Goal: Complete application form

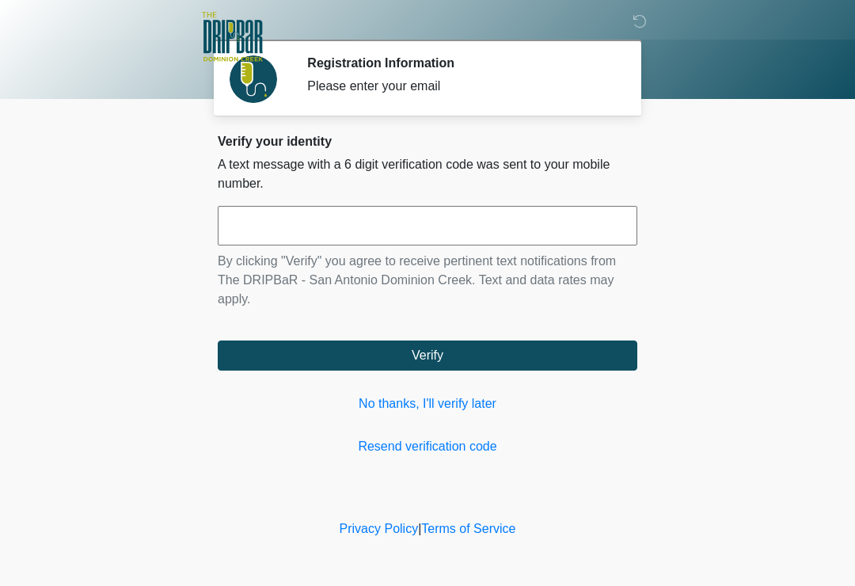
click at [314, 226] on input "text" at bounding box center [427, 226] width 419 height 40
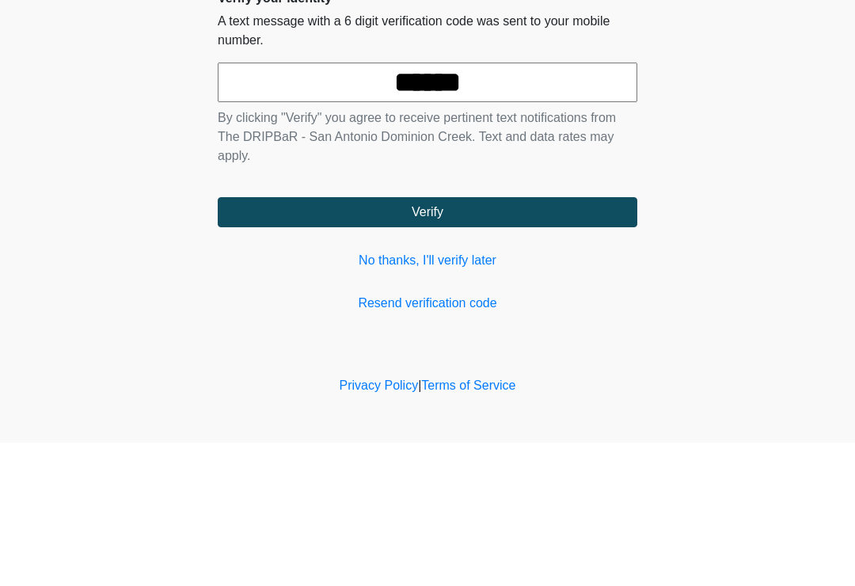
type input "******"
click at [448, 340] on button "Verify" at bounding box center [427, 355] width 419 height 30
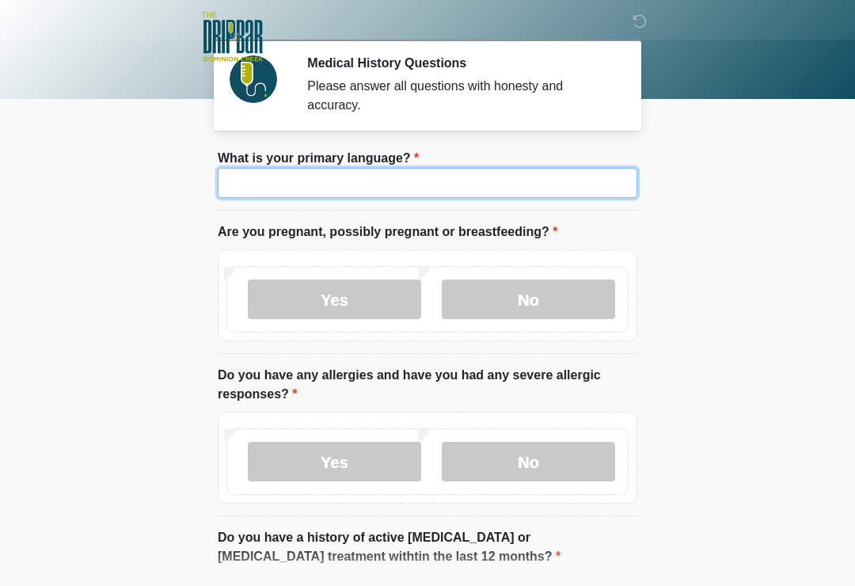
click at [302, 181] on input "What is your primary language?" at bounding box center [427, 183] width 419 height 30
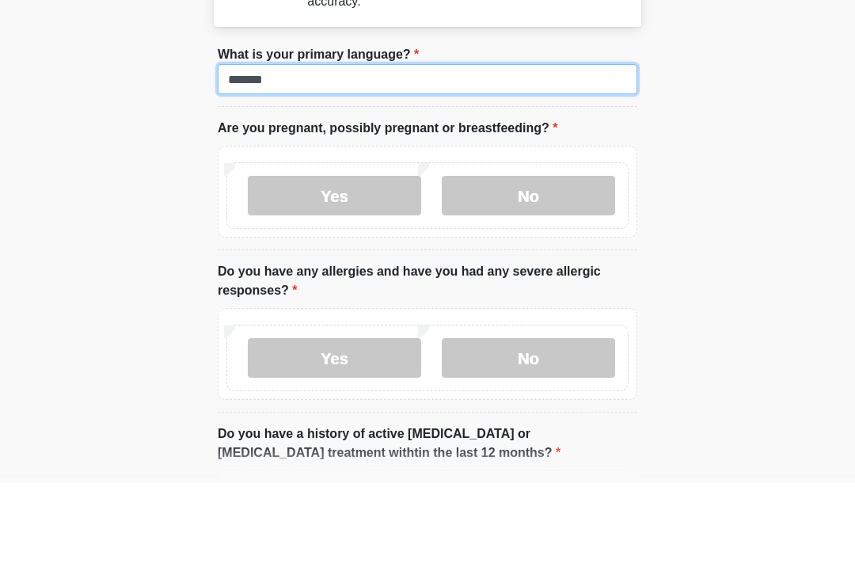
type input "*******"
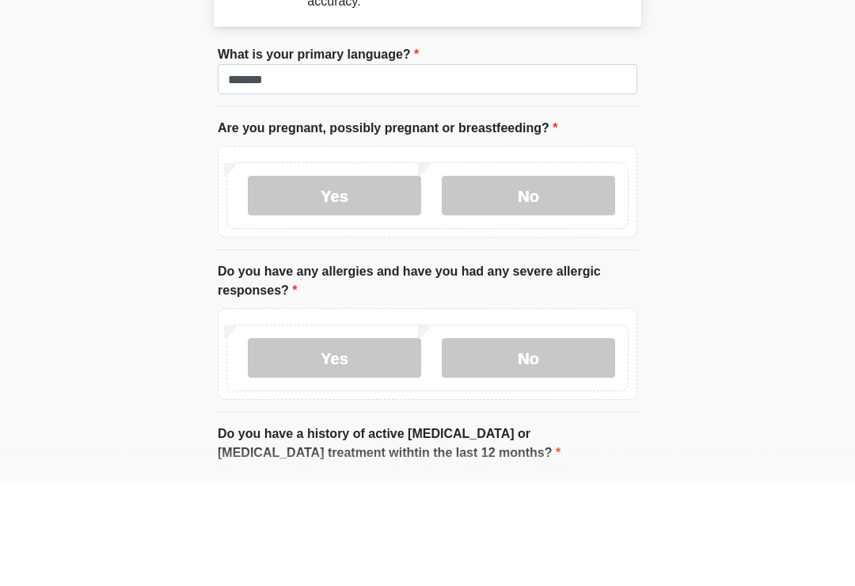
click at [530, 279] on label "No" at bounding box center [528, 299] width 173 height 40
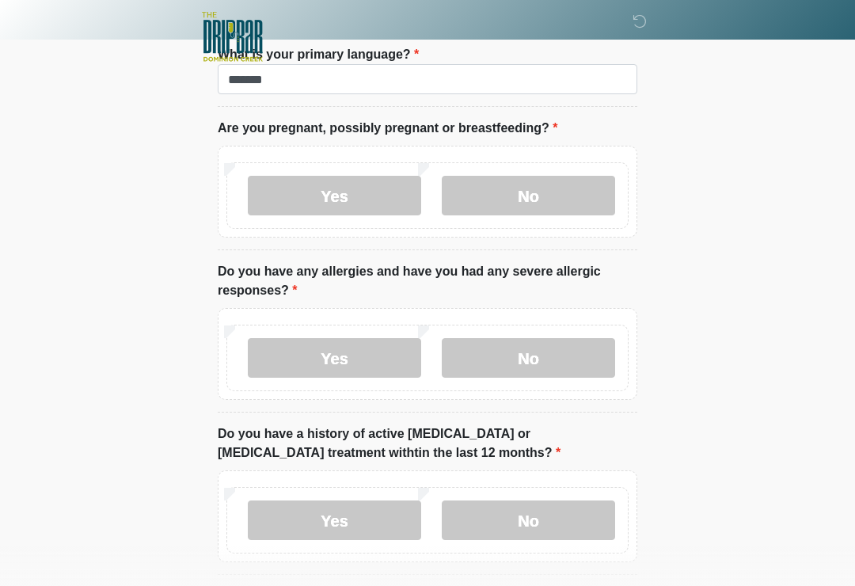
click at [564, 347] on label "No" at bounding box center [528, 358] width 173 height 40
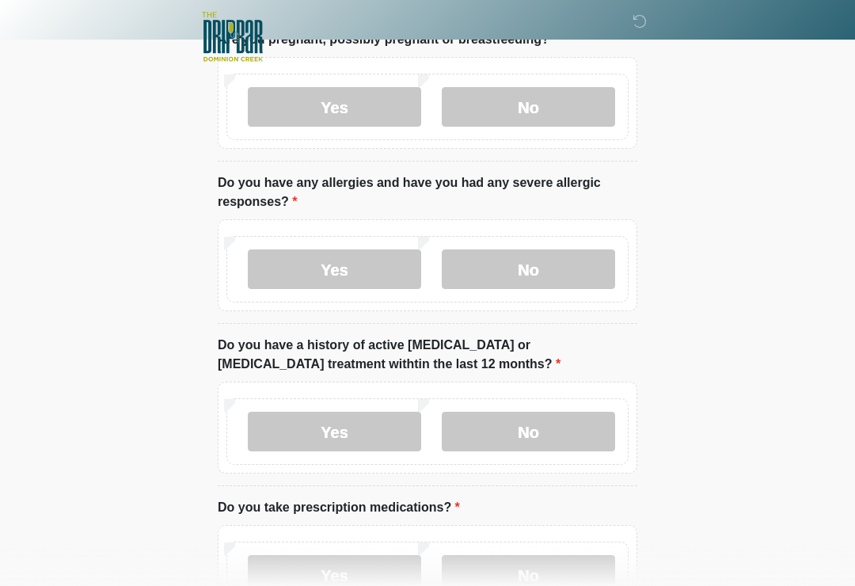
scroll to position [198, 0]
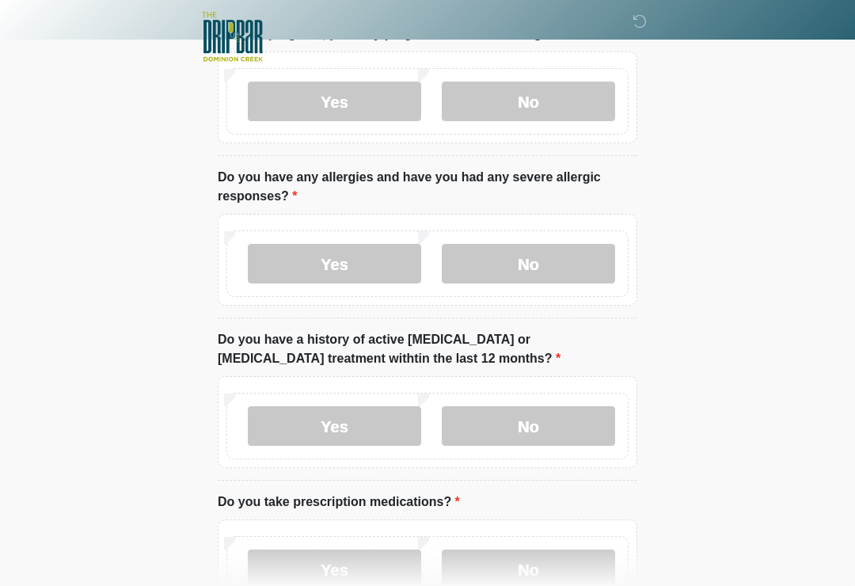
click at [535, 422] on label "No" at bounding box center [528, 426] width 173 height 40
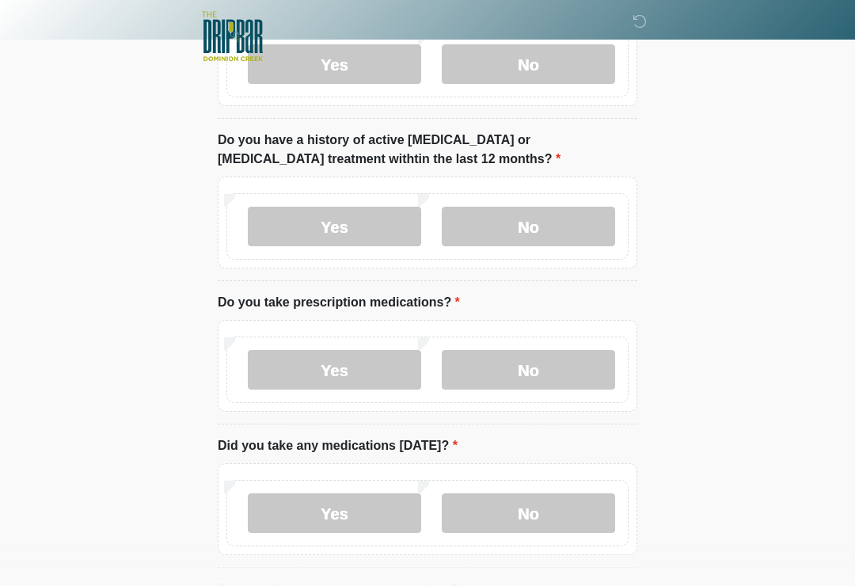
click at [544, 373] on label "No" at bounding box center [528, 371] width 173 height 40
click at [545, 506] on label "No" at bounding box center [528, 513] width 173 height 40
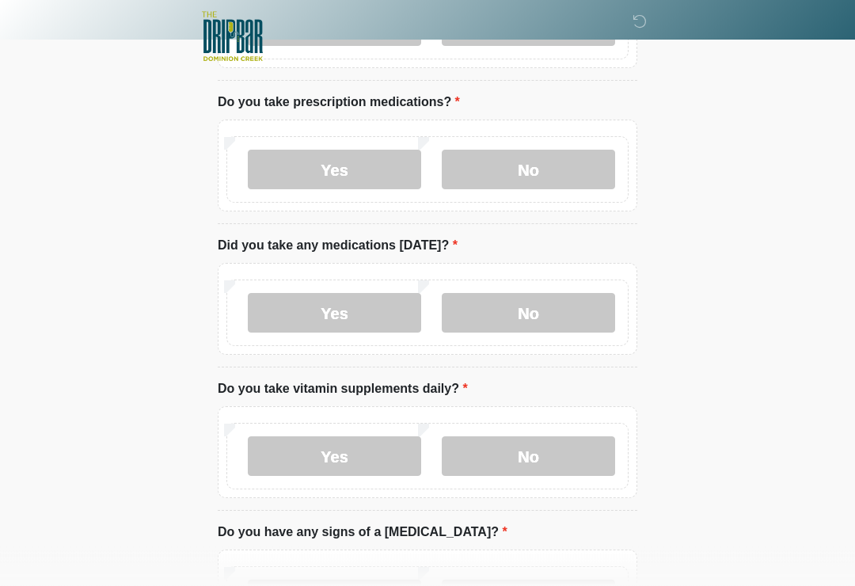
scroll to position [612, 0]
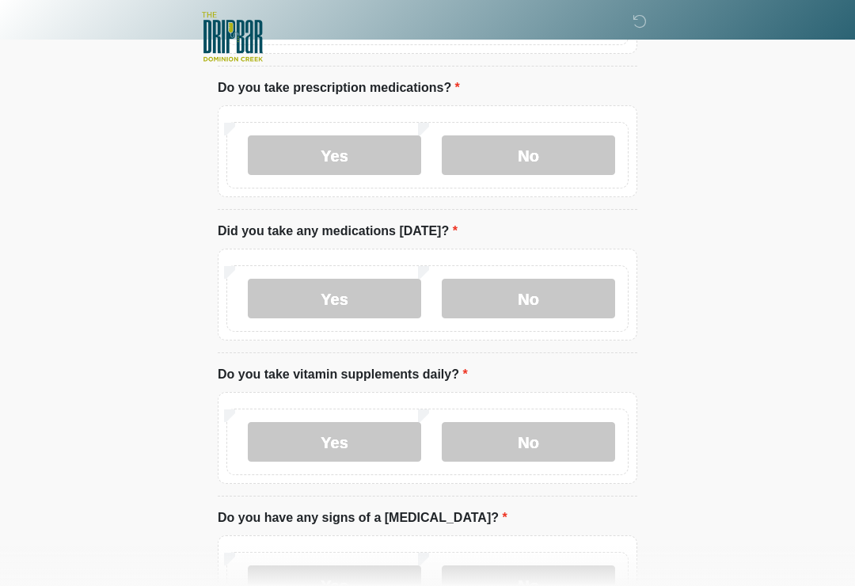
click at [587, 428] on label "No" at bounding box center [528, 442] width 173 height 40
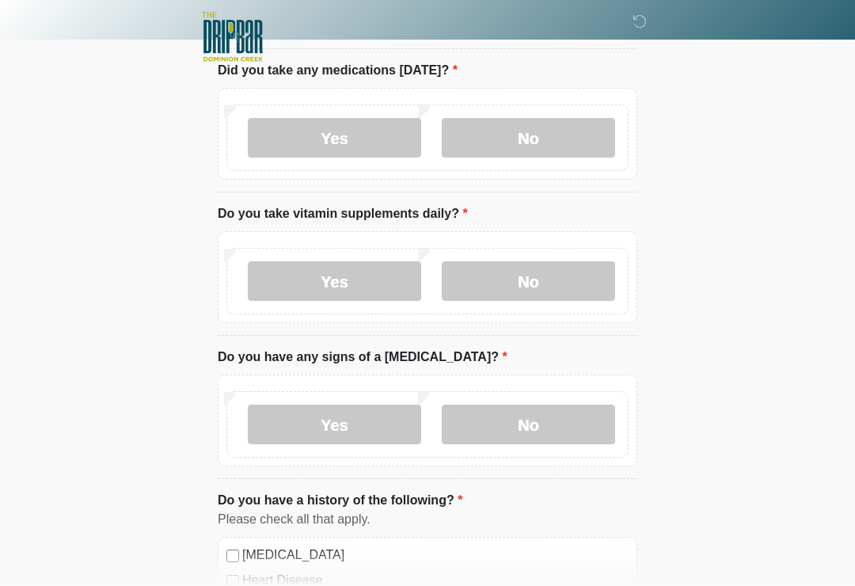
scroll to position [792, 0]
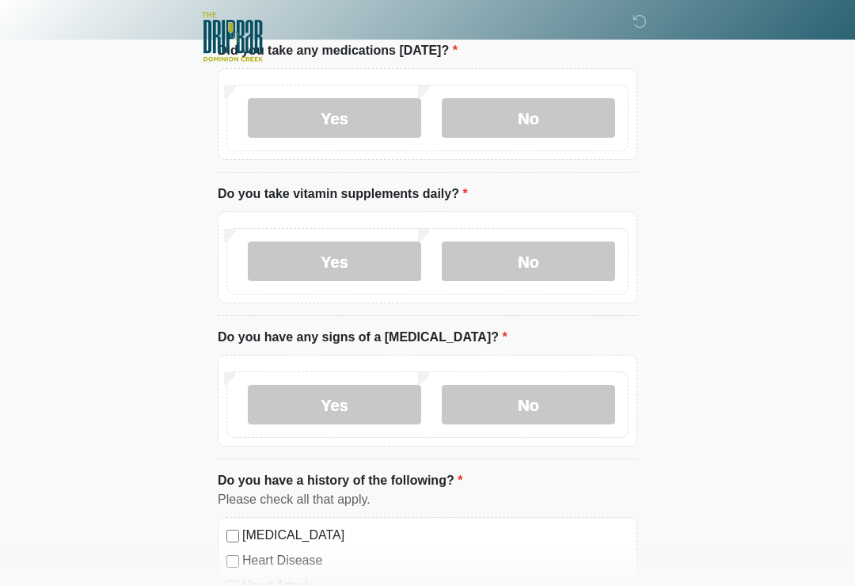
click at [541, 409] on label "No" at bounding box center [528, 405] width 173 height 40
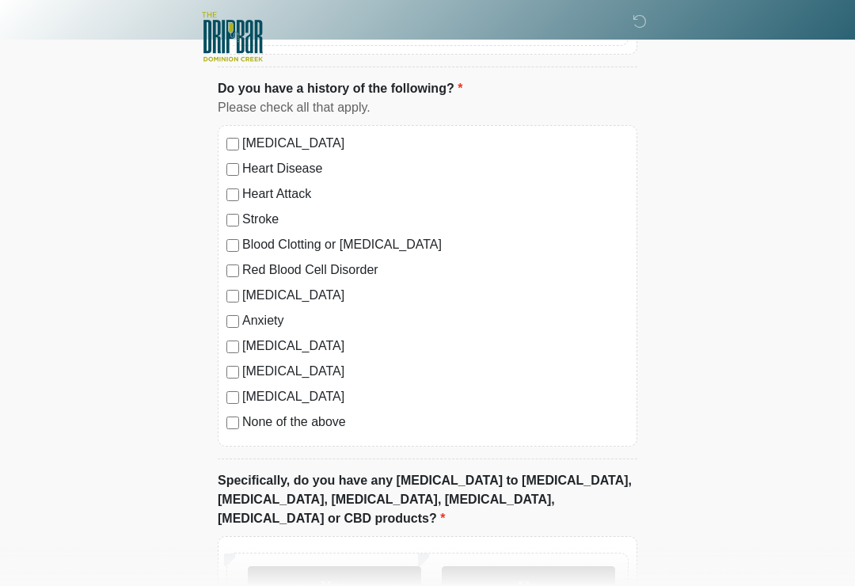
scroll to position [1275, 0]
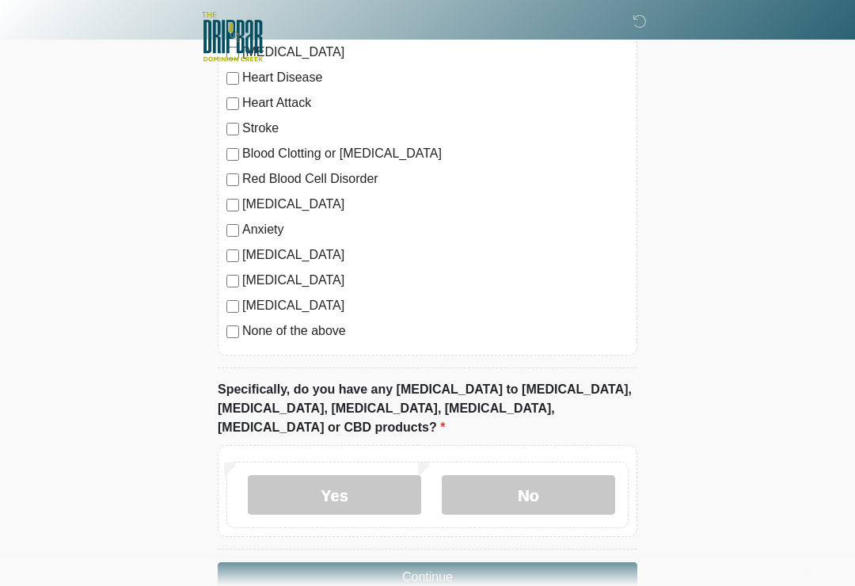
click at [552, 475] on label "No" at bounding box center [528, 495] width 173 height 40
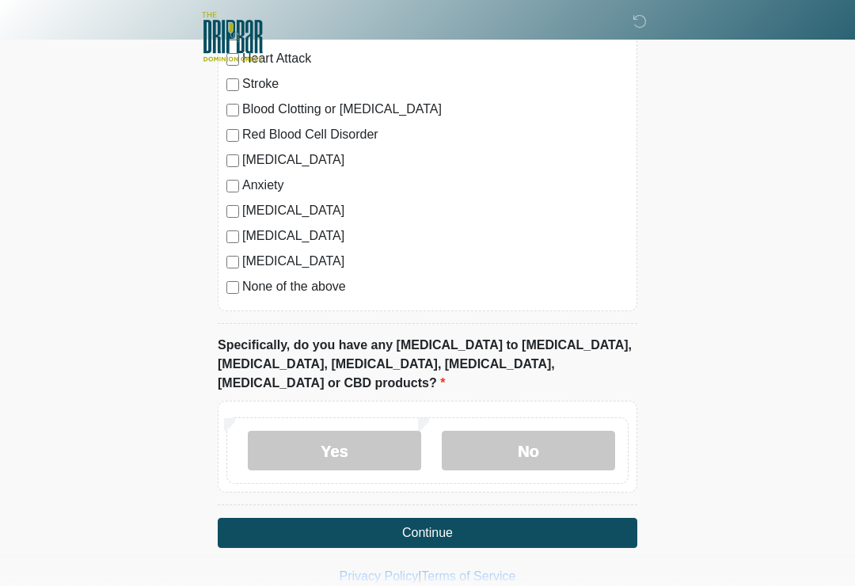
click at [465, 518] on button "Continue" at bounding box center [427, 533] width 419 height 30
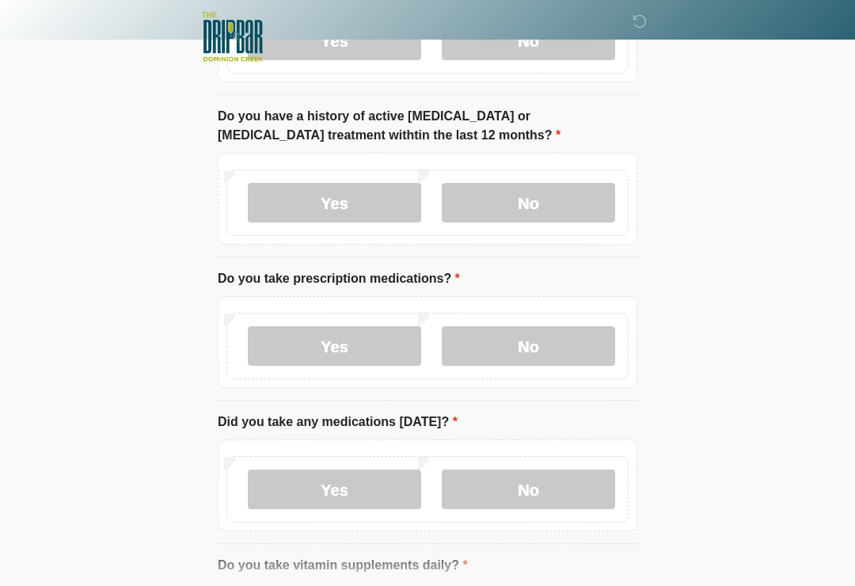
scroll to position [0, 0]
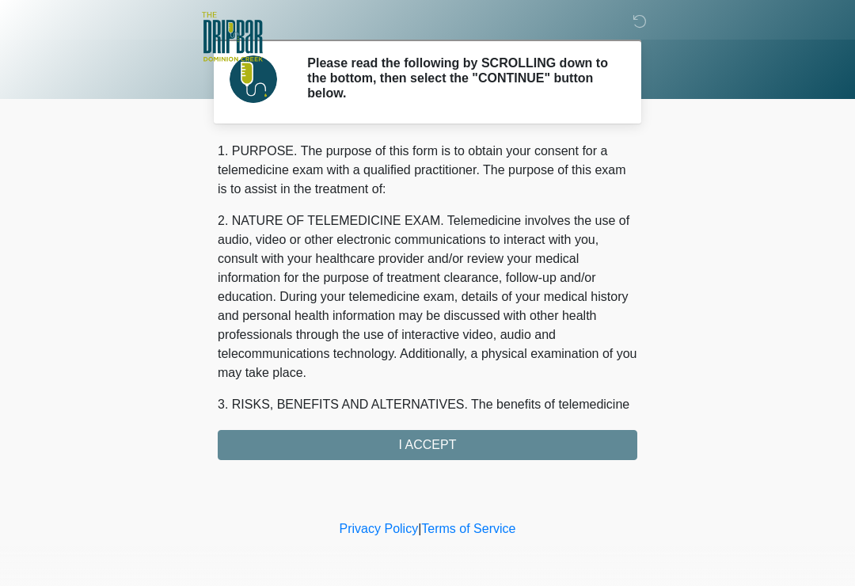
click at [447, 444] on div "1. PURPOSE. The purpose of this form is to obtain your consent for a telemedici…" at bounding box center [427, 301] width 419 height 318
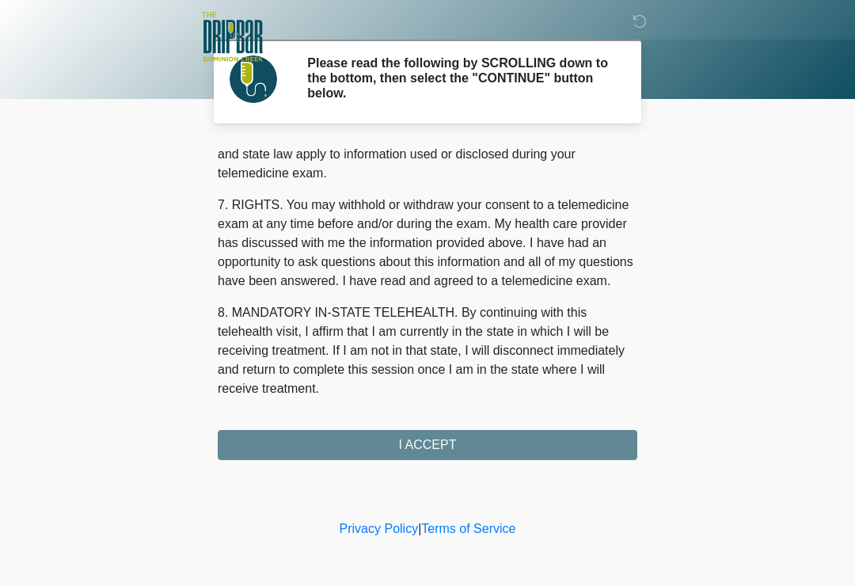
scroll to position [668, 0]
click at [438, 442] on button "I ACCEPT" at bounding box center [427, 445] width 419 height 30
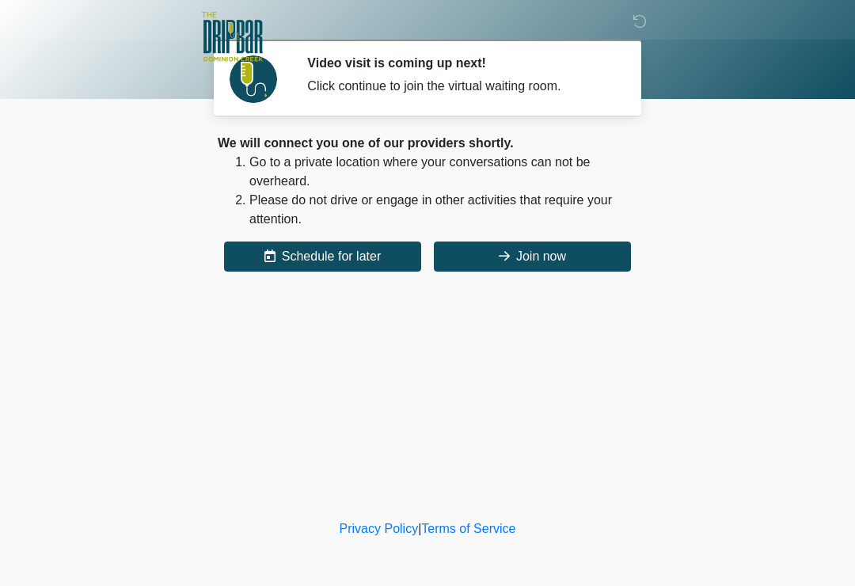
click at [533, 255] on button "Join now" at bounding box center [532, 256] width 197 height 30
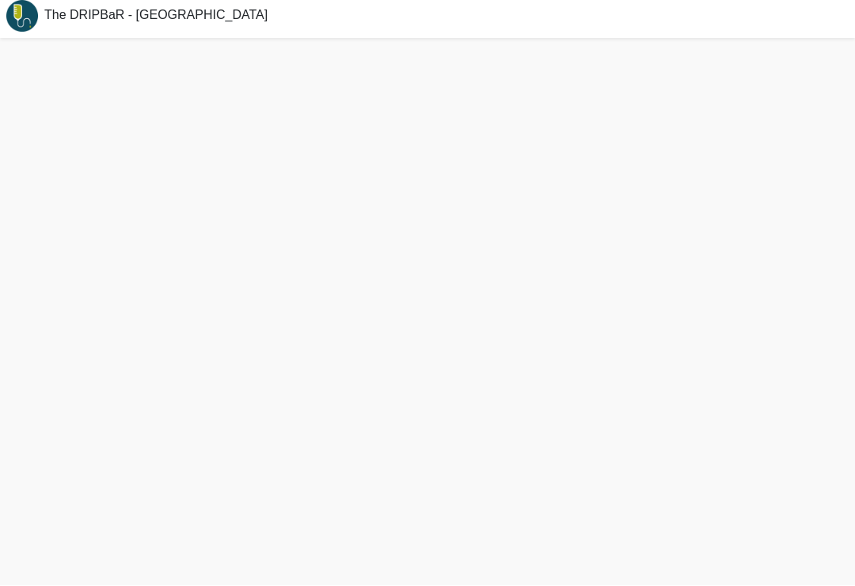
scroll to position [22, 0]
